Goal: Task Accomplishment & Management: Manage account settings

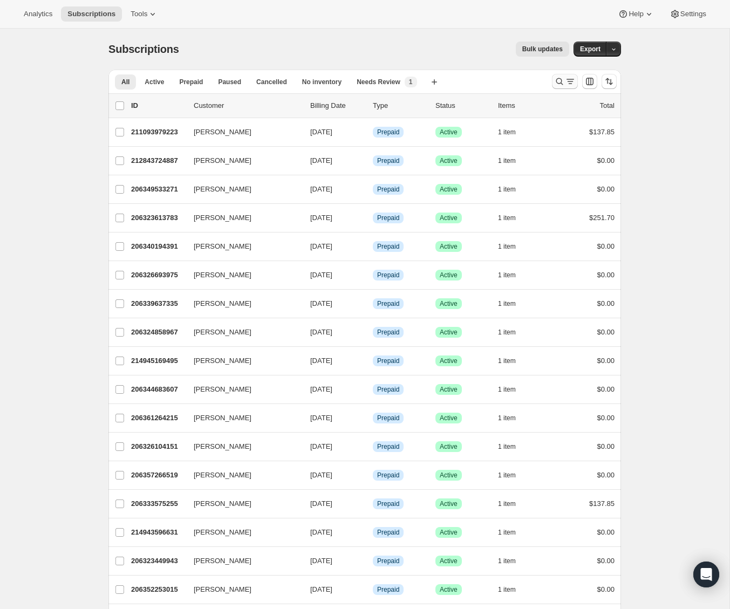
click at [559, 86] on icon "Search and filter results" at bounding box center [559, 81] width 11 height 11
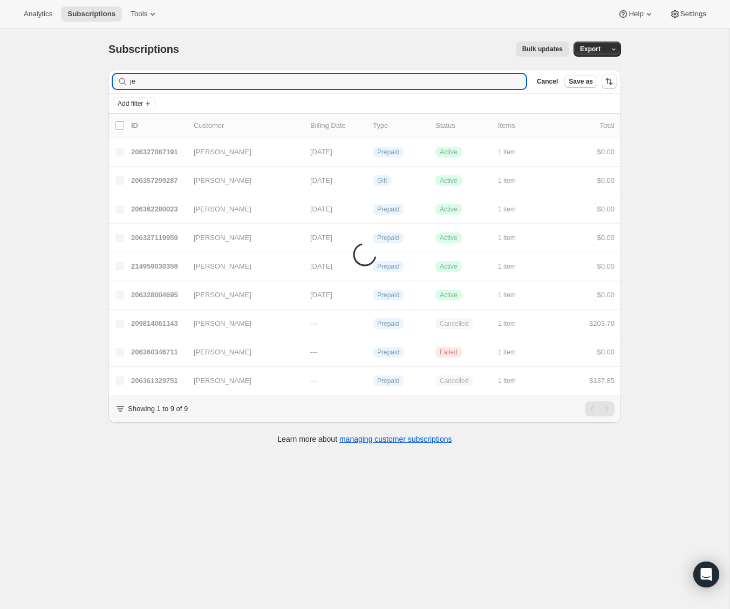
type input "j"
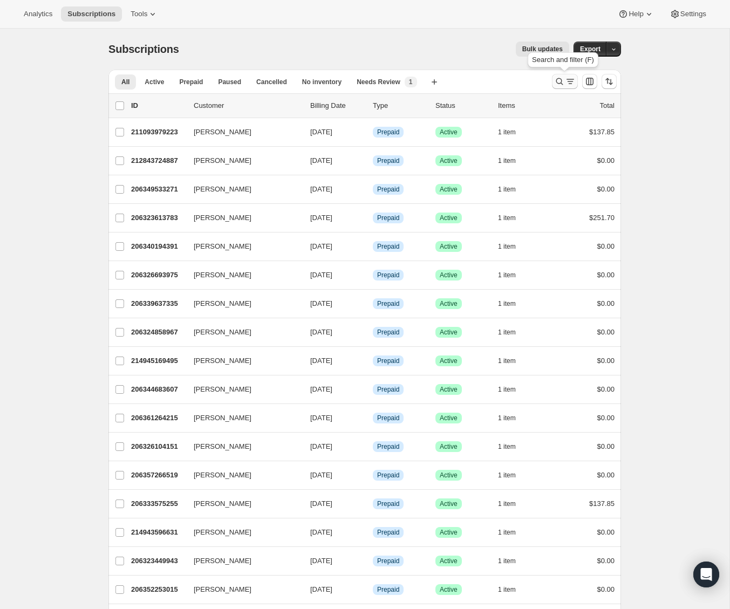
click at [564, 80] on icon "Search and filter results" at bounding box center [559, 81] width 11 height 11
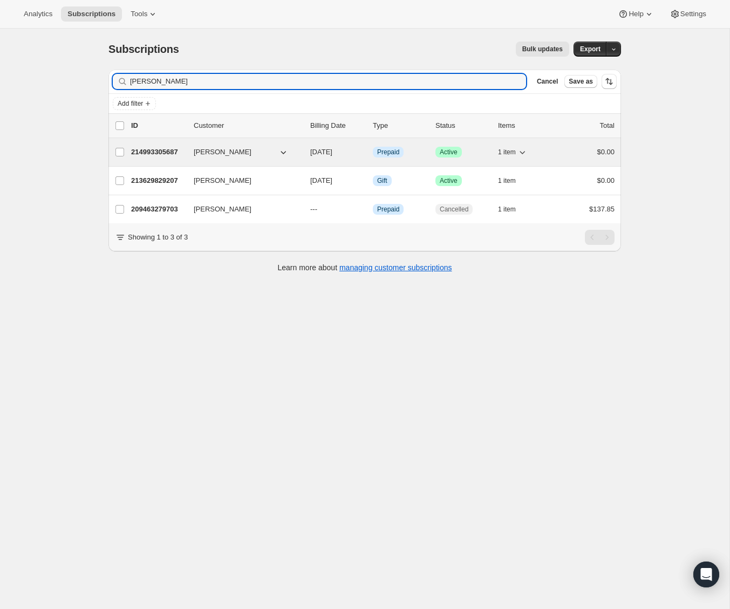
type input "patty"
click at [166, 151] on p "214993305687" at bounding box center [158, 152] width 54 height 11
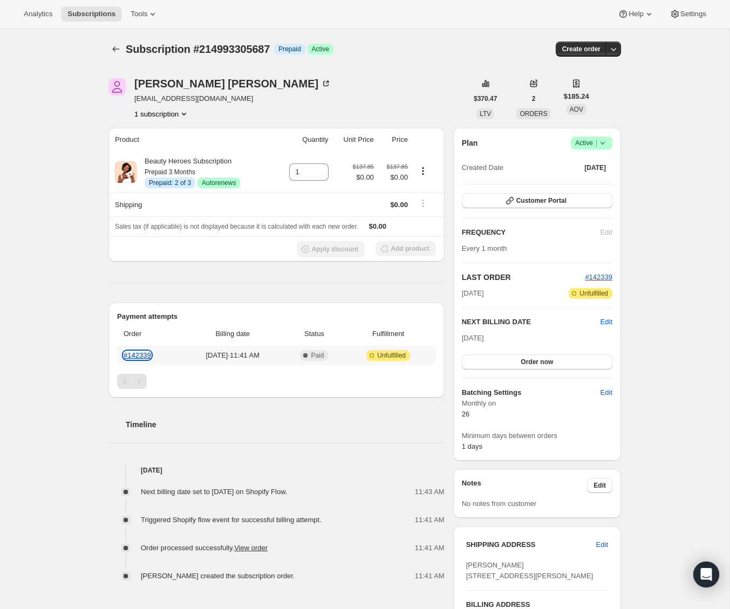
click at [144, 355] on link "#142339" at bounding box center [137, 355] width 28 height 8
